Goal: Task Accomplishment & Management: Complete application form

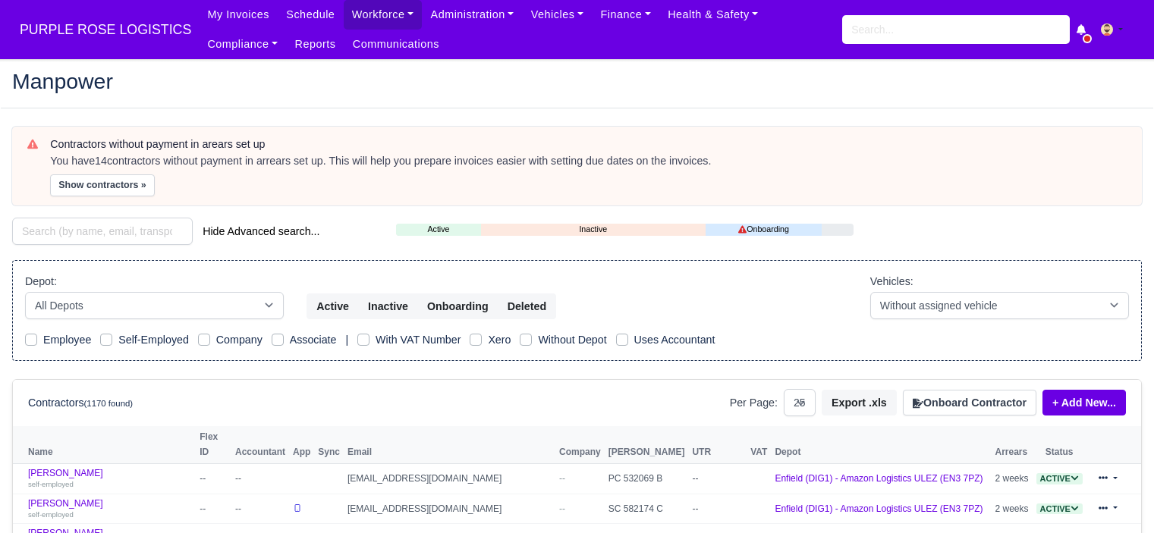
select select "25"
click at [982, 412] on button "Onboard Contractor" at bounding box center [970, 403] width 134 height 26
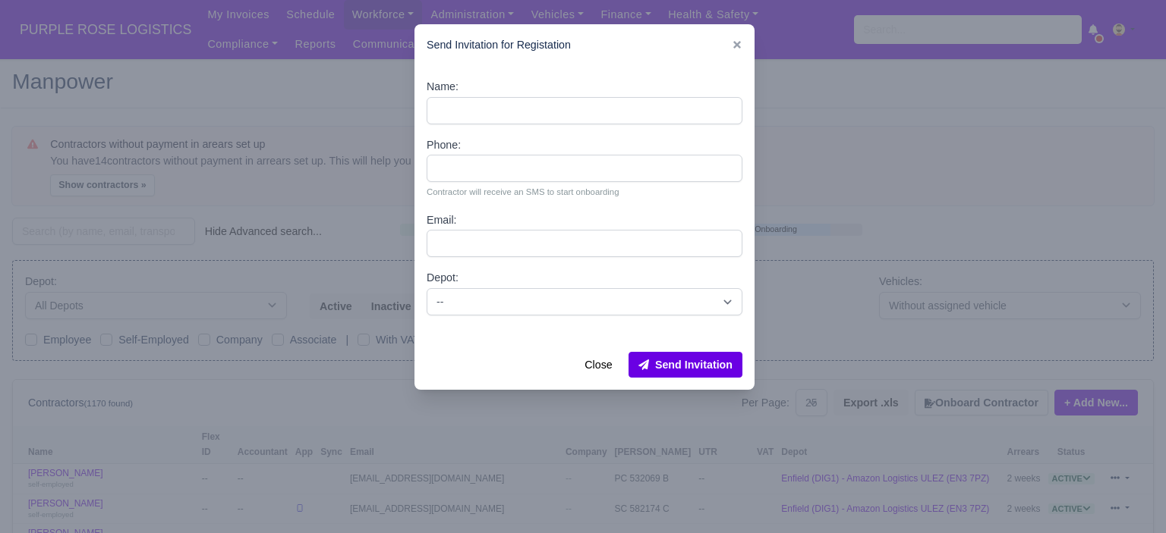
click at [535, 125] on div "Name: Phone: Contractor will receive an SMS to start onboarding Email: Depot: -…" at bounding box center [584, 203] width 340 height 274
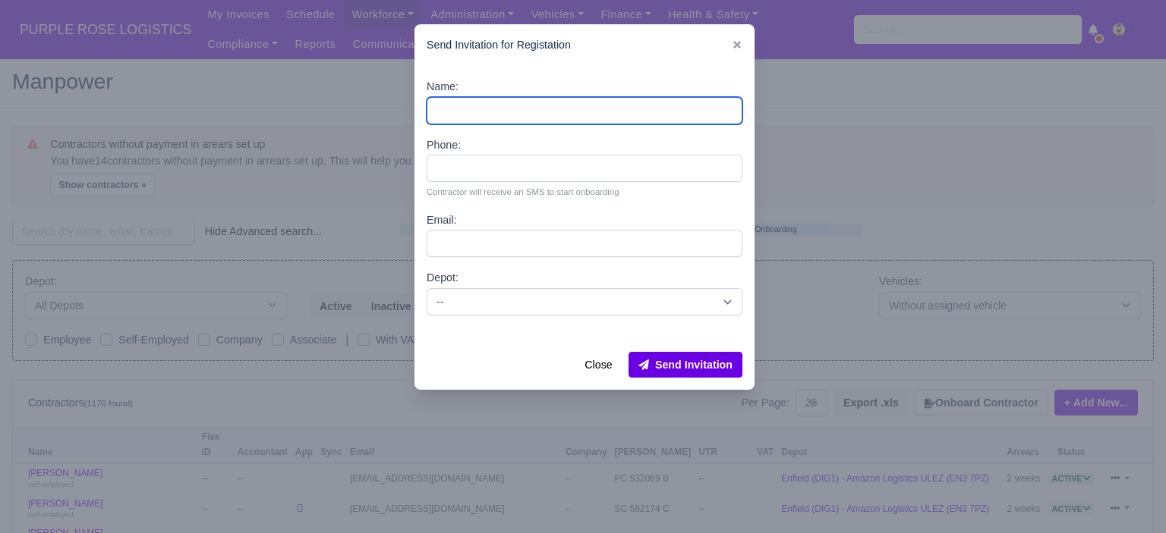
click at [512, 118] on input "Name:" at bounding box center [584, 110] width 316 height 27
paste input "[PERSON_NAME]"
type input "[PERSON_NAME]"
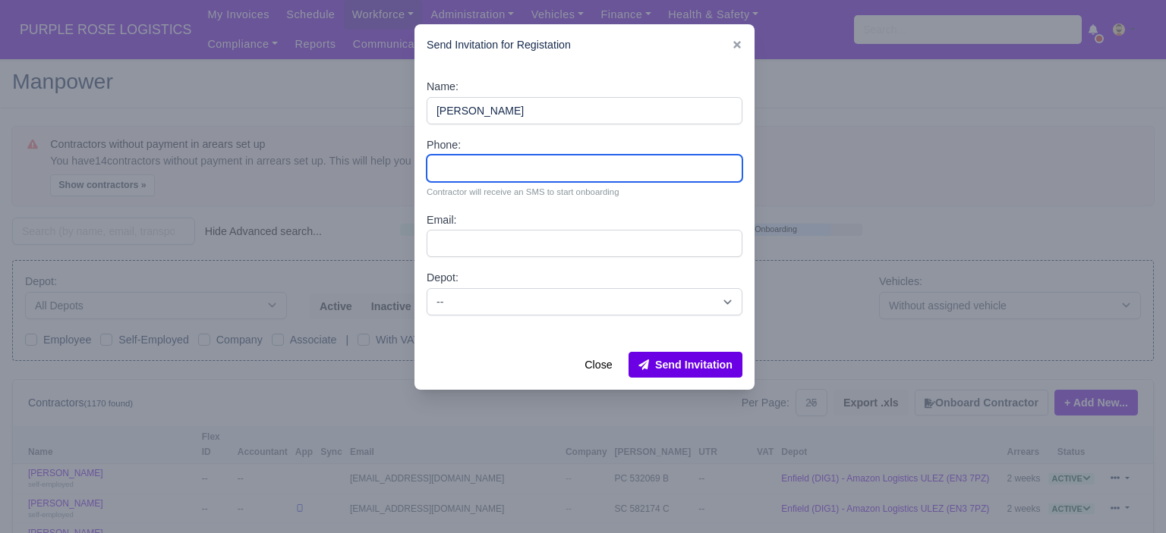
click at [483, 166] on input "Phone:" at bounding box center [584, 168] width 316 height 27
paste input "44 7745 865502"
type input "44 7745 865502"
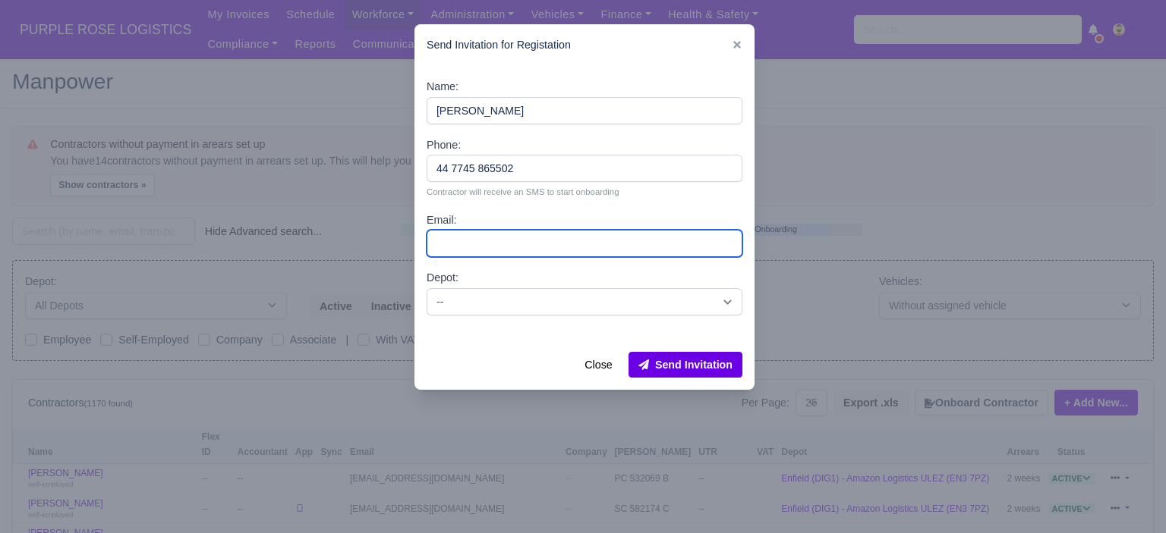
click at [527, 248] on input "Email:" at bounding box center [584, 243] width 316 height 27
paste input "[EMAIL_ADDRESS][DOMAIN_NAME]"
type input "[EMAIL_ADDRESS][DOMAIN_NAME]"
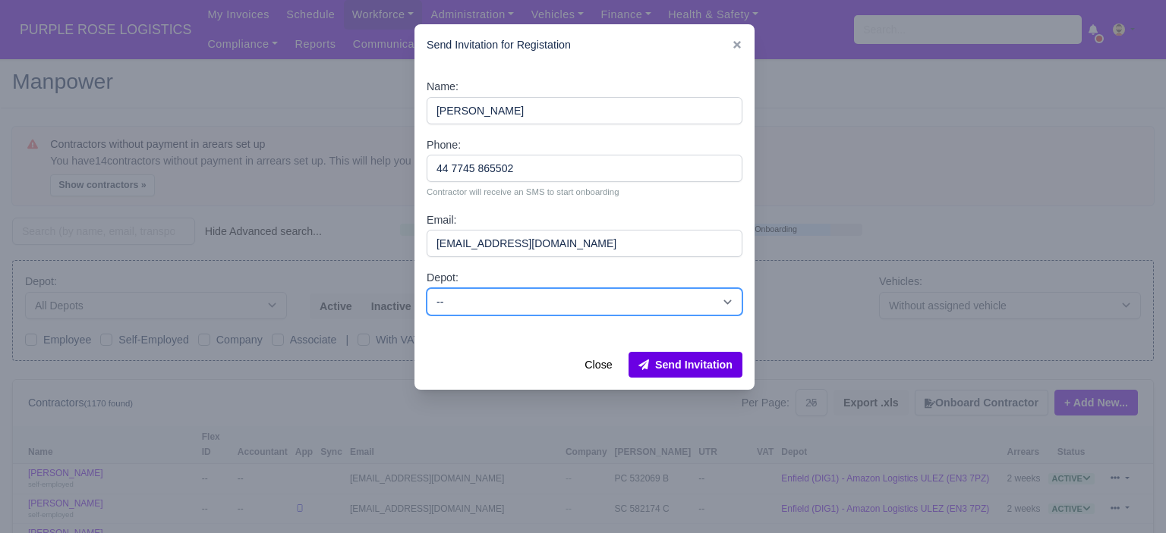
click at [607, 297] on select "-- Enfield (DIG1) - Amazon Logistics ULEZ (EN3 7PZ) Harlow (DHW1) - Amazon Logi…" at bounding box center [584, 301] width 316 height 27
select select "5"
click at [426, 288] on select "-- Enfield (DIG1) - Amazon Logistics ULEZ (EN3 7PZ) Harlow (DHW1) - Amazon Logi…" at bounding box center [584, 301] width 316 height 27
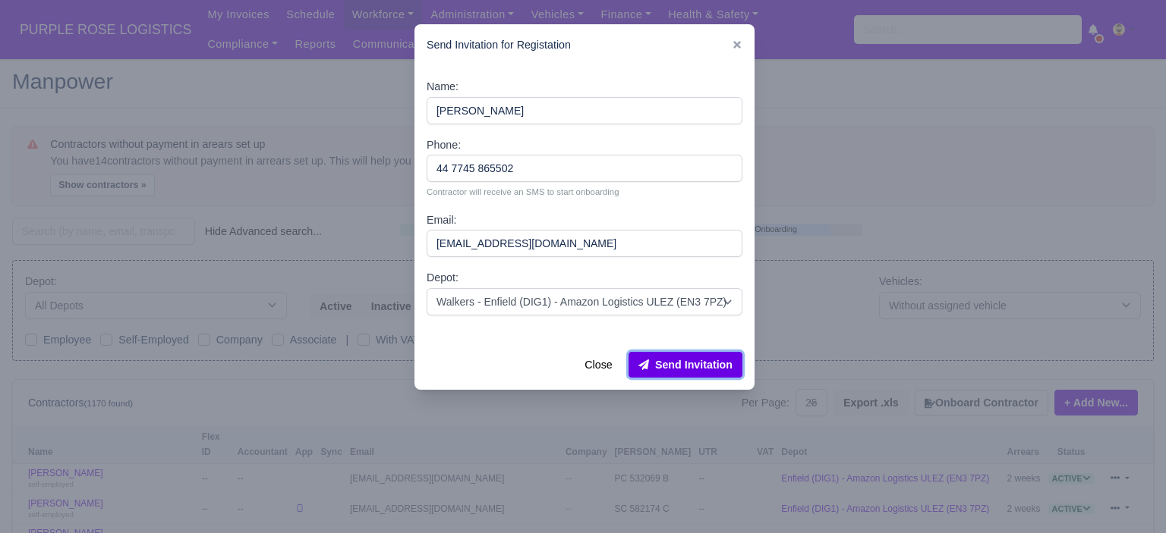
click at [696, 369] on button "Send Invitation" at bounding box center [685, 365] width 114 height 26
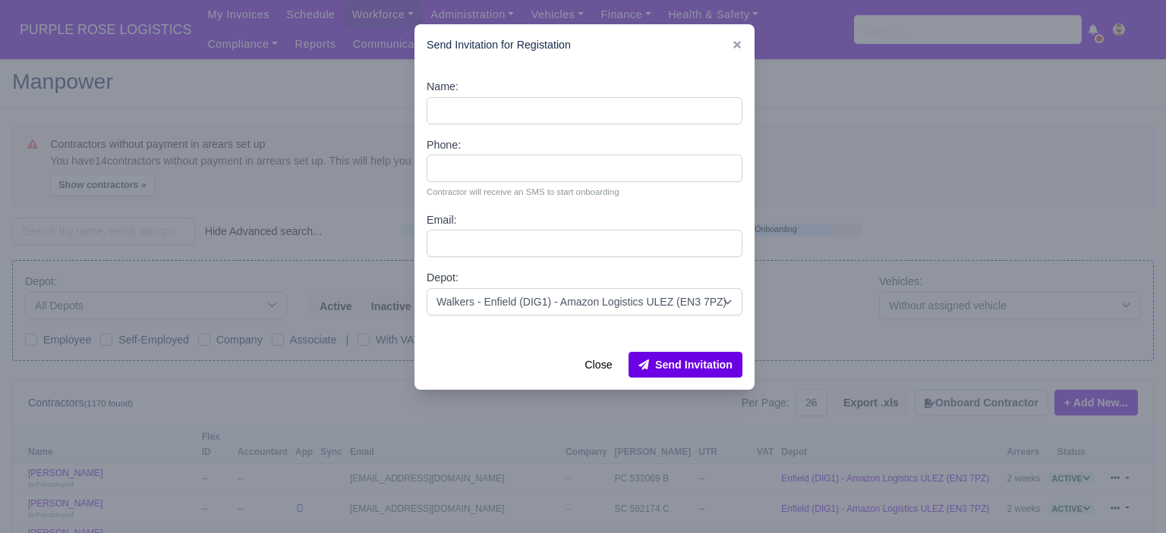
click at [926, 109] on div at bounding box center [583, 266] width 1166 height 533
